Goal: Information Seeking & Learning: Learn about a topic

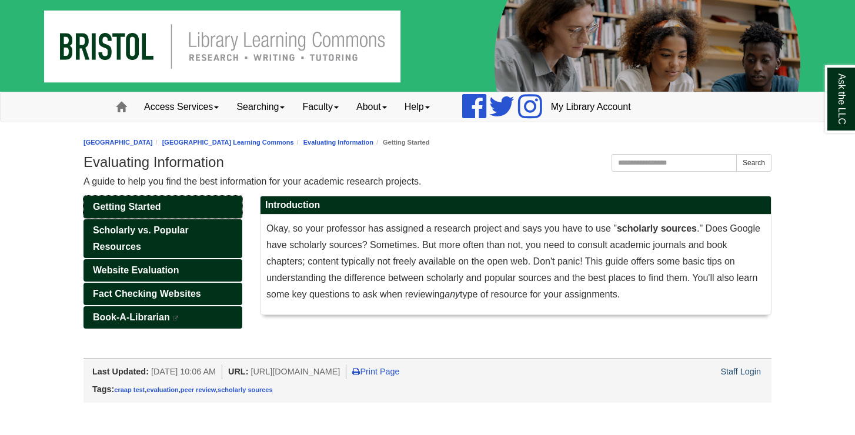
click at [125, 212] on link "Getting Started" at bounding box center [162, 207] width 159 height 22
click at [133, 205] on span "Getting Started" at bounding box center [127, 207] width 68 height 10
click at [153, 206] on span "Getting Started" at bounding box center [127, 207] width 68 height 10
click at [158, 242] on link "Scholarly vs. Popular Resources" at bounding box center [162, 238] width 159 height 39
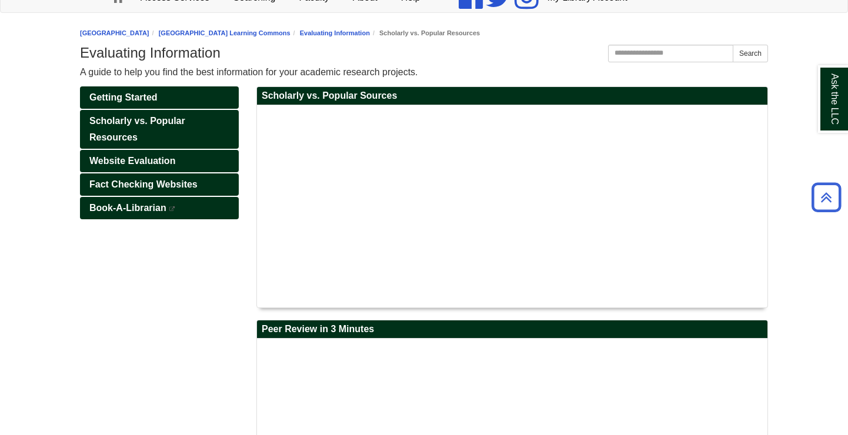
scroll to position [108, 0]
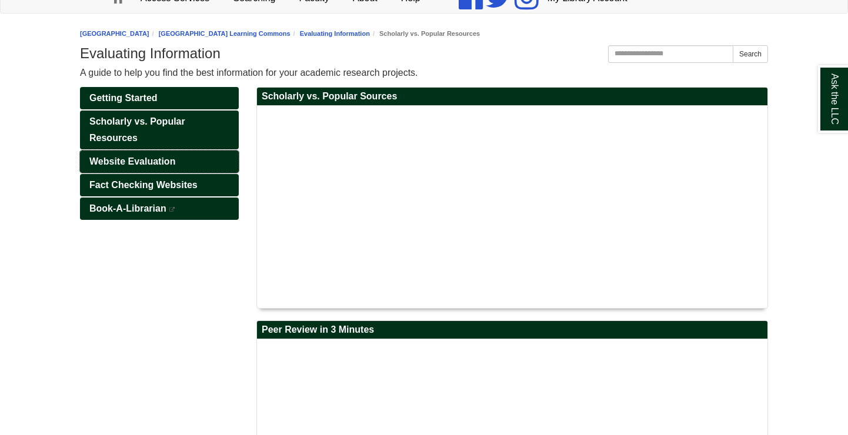
click at [200, 161] on link "Website Evaluation" at bounding box center [159, 161] width 159 height 22
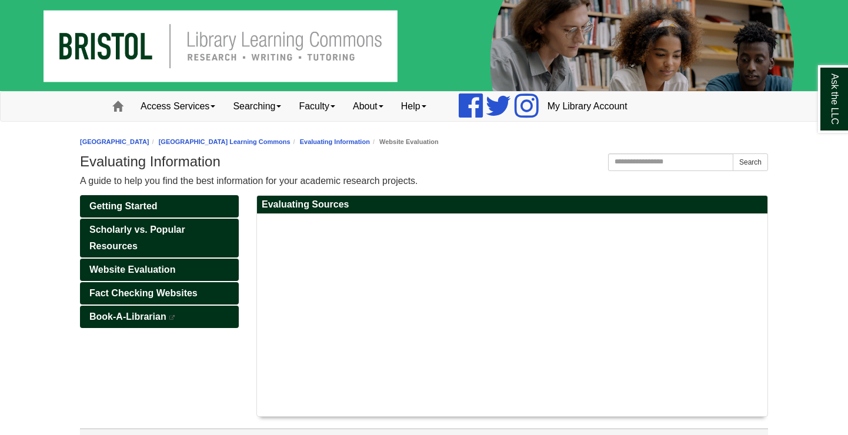
scroll to position [38, 0]
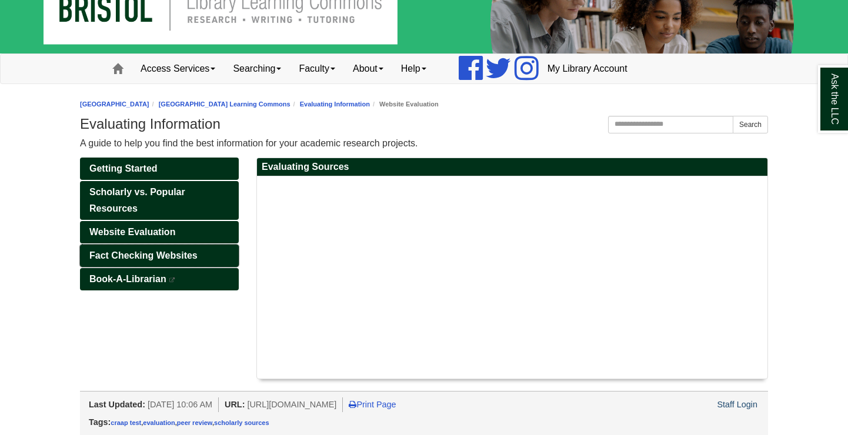
click at [195, 255] on span "Fact Checking Websites" at bounding box center [143, 255] width 108 height 10
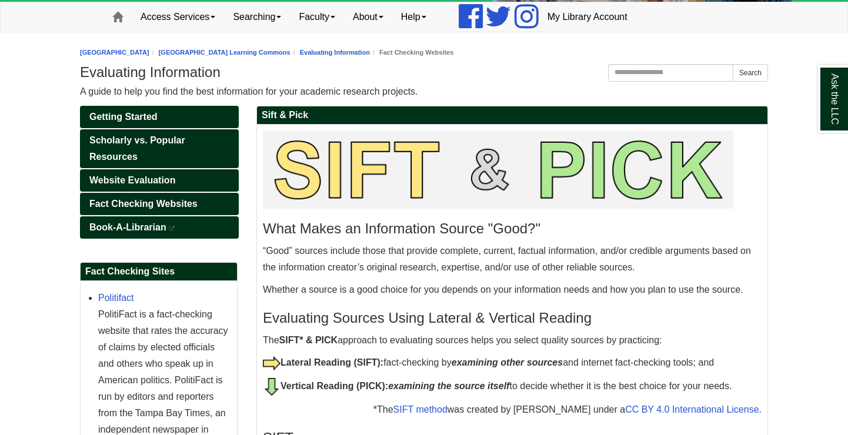
scroll to position [94, 0]
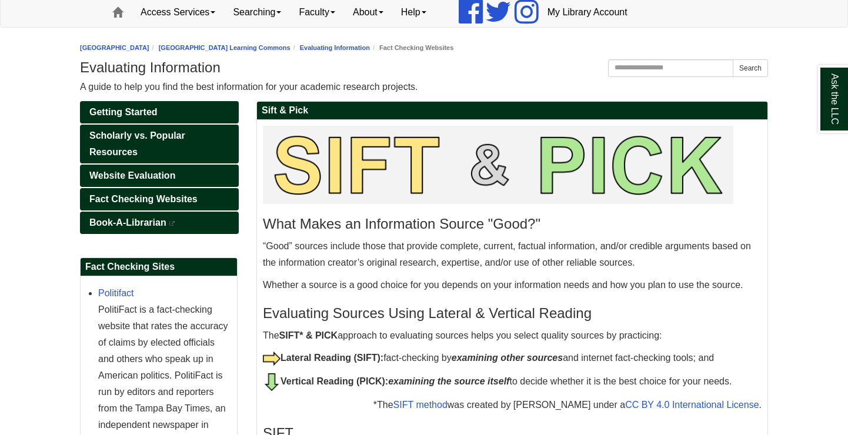
click at [198, 264] on h2 "Fact Checking Sites" at bounding box center [159, 267] width 156 height 18
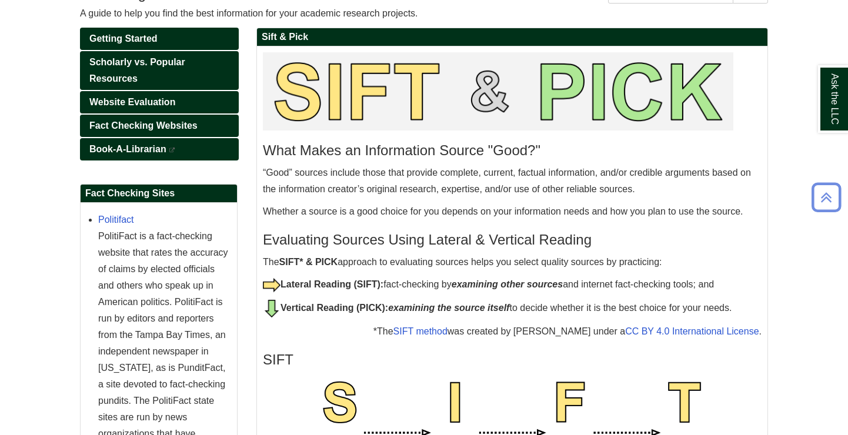
scroll to position [170, 0]
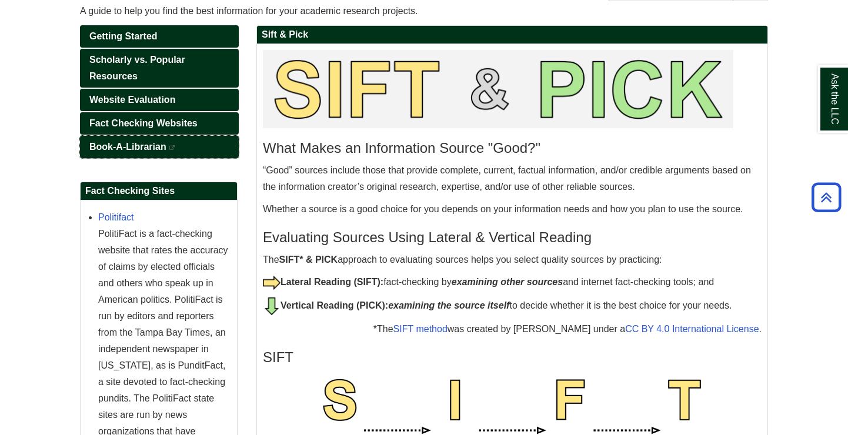
click at [210, 152] on link "Book-A-Librarian This link opens in a new window" at bounding box center [159, 147] width 159 height 22
click at [200, 191] on h2 "Fact Checking Sites" at bounding box center [159, 191] width 156 height 18
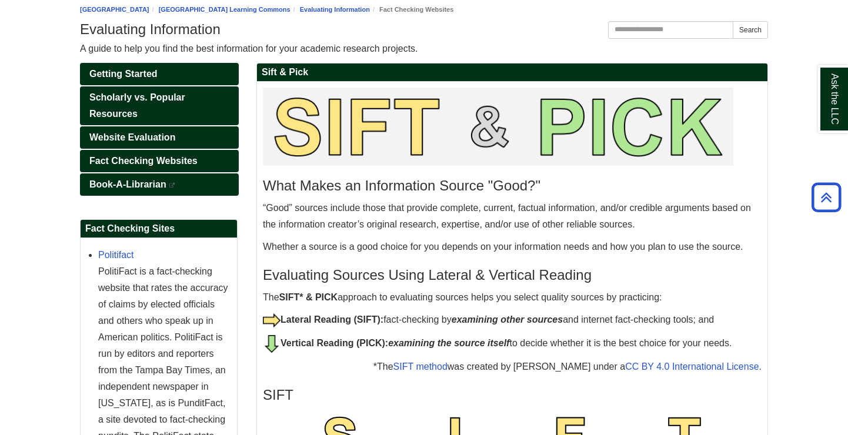
scroll to position [0, 0]
